Goal: Task Accomplishment & Management: Manage account settings

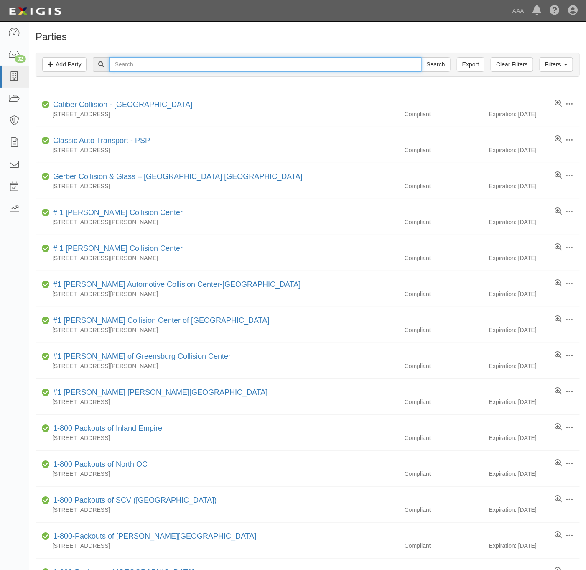
click at [138, 68] on input "text" at bounding box center [265, 64] width 312 height 14
type input "brake stop"
click at [422, 57] on input "Search" at bounding box center [436, 64] width 29 height 14
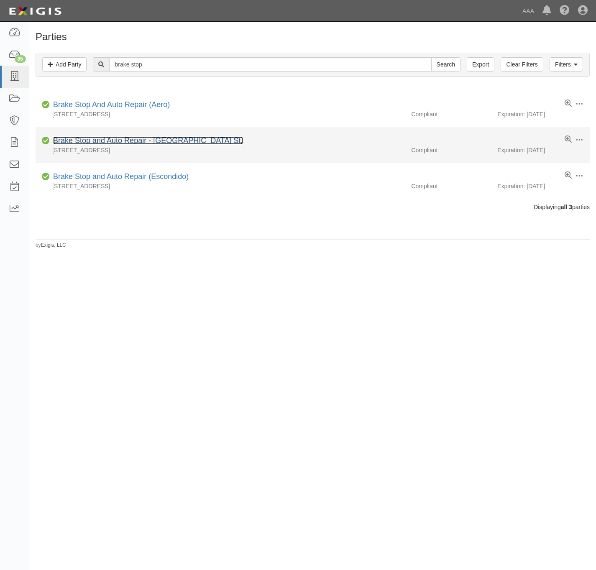
click at [113, 141] on link "Brake Stop and Auto Repair - India St." at bounding box center [148, 140] width 190 height 8
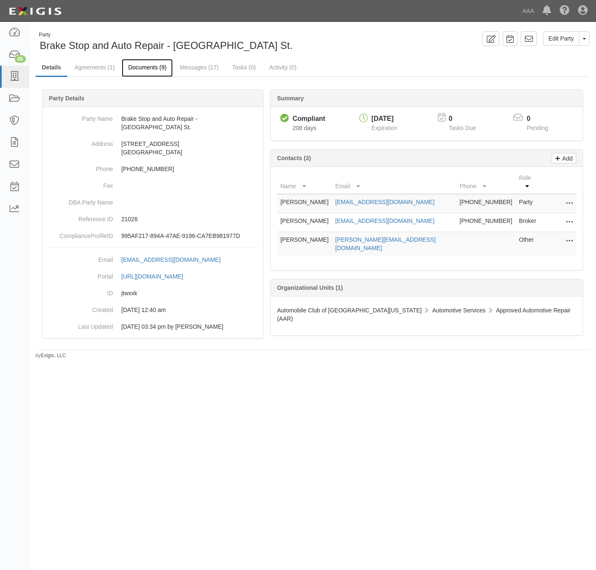
click at [147, 68] on link "Documents (9)" at bounding box center [147, 68] width 51 height 18
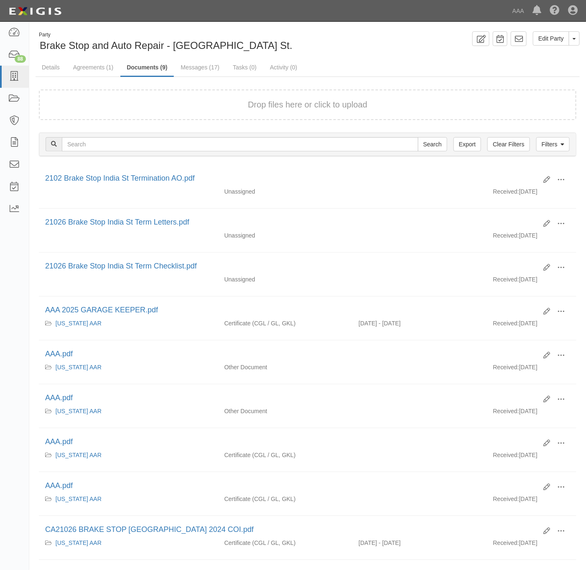
click at [131, 102] on div "Drop files here or click to upload" at bounding box center [307, 105] width 519 height 12
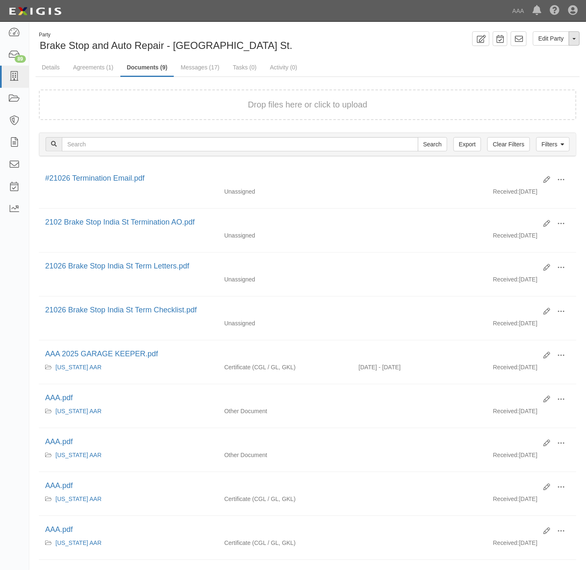
click at [575, 41] on button "Toggle Party Dropdown" at bounding box center [574, 38] width 11 height 14
click at [544, 67] on link "Archive Party" at bounding box center [547, 65] width 66 height 11
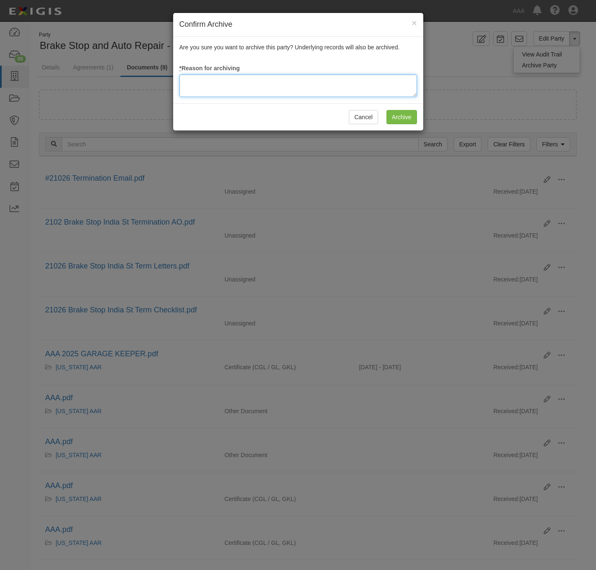
click at [248, 85] on textarea at bounding box center [298, 85] width 238 height 23
type textarea "Station Terminated."
click at [401, 118] on input "Archive" at bounding box center [401, 117] width 31 height 14
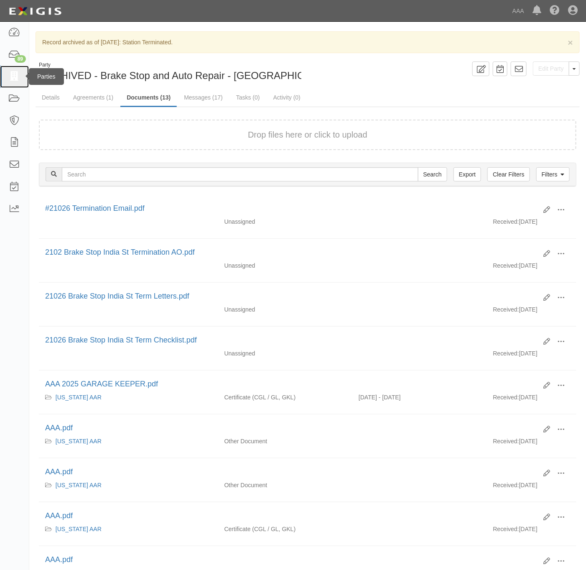
click at [15, 71] on link at bounding box center [14, 77] width 29 height 22
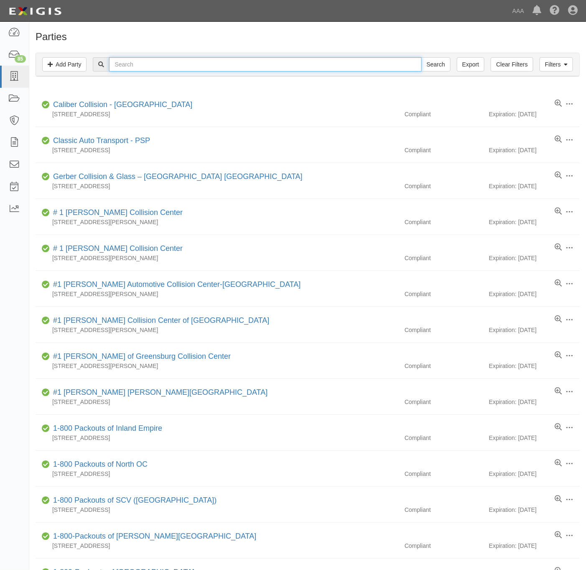
click at [156, 62] on input "text" at bounding box center [265, 64] width 312 height 14
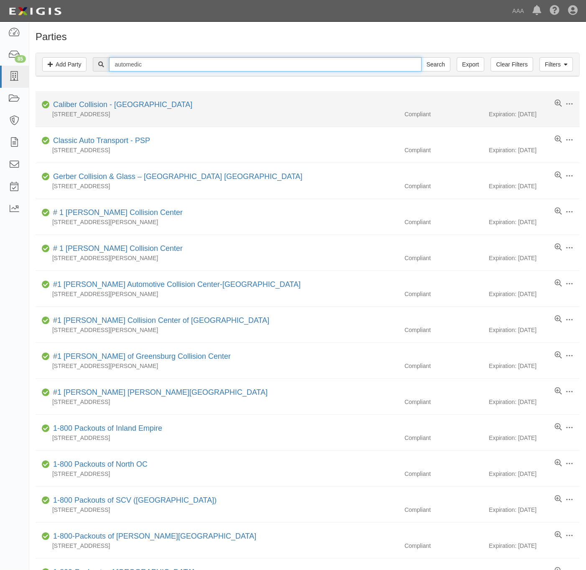
type input "automedic"
click at [422, 57] on input "Search" at bounding box center [436, 64] width 29 height 14
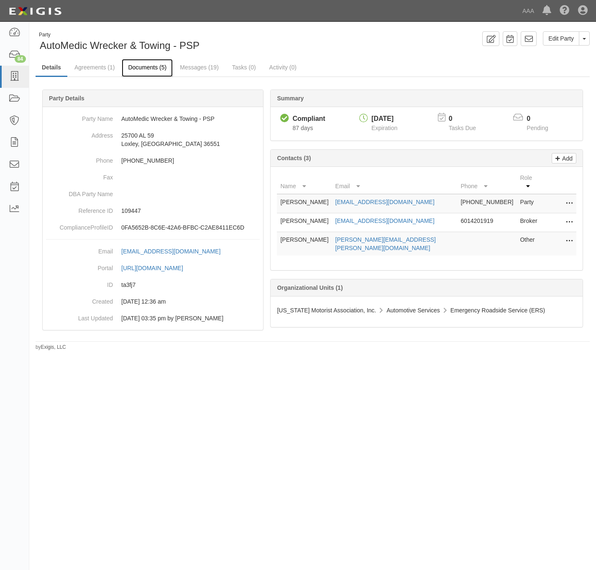
click at [151, 69] on link "Documents (5)" at bounding box center [147, 68] width 51 height 18
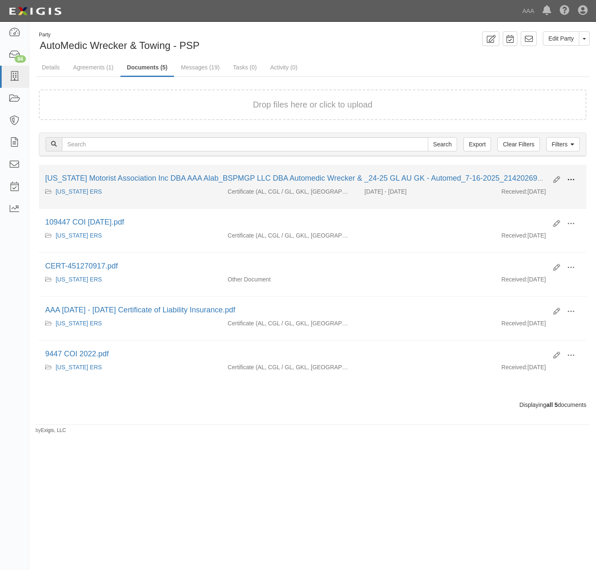
click at [571, 180] on span at bounding box center [571, 180] width 8 height 8
click at [515, 185] on link "View" at bounding box center [530, 191] width 66 height 15
